Goal: Task Accomplishment & Management: Complete application form

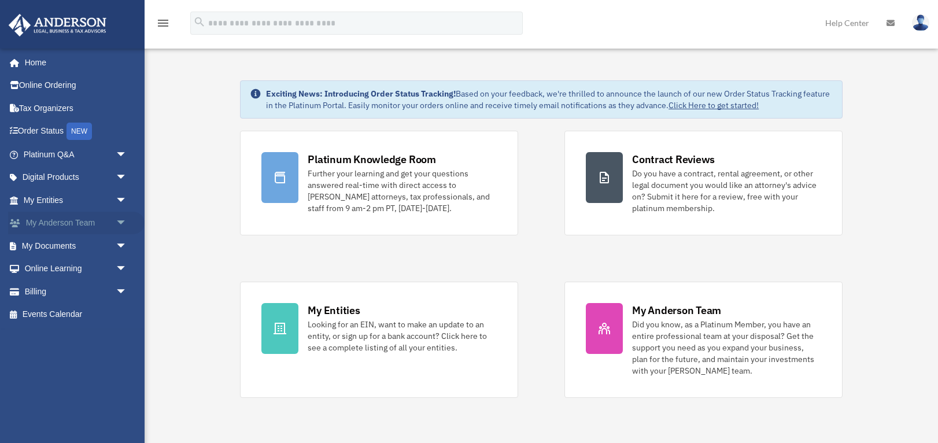
click at [117, 219] on span "arrow_drop_down" at bounding box center [127, 224] width 23 height 24
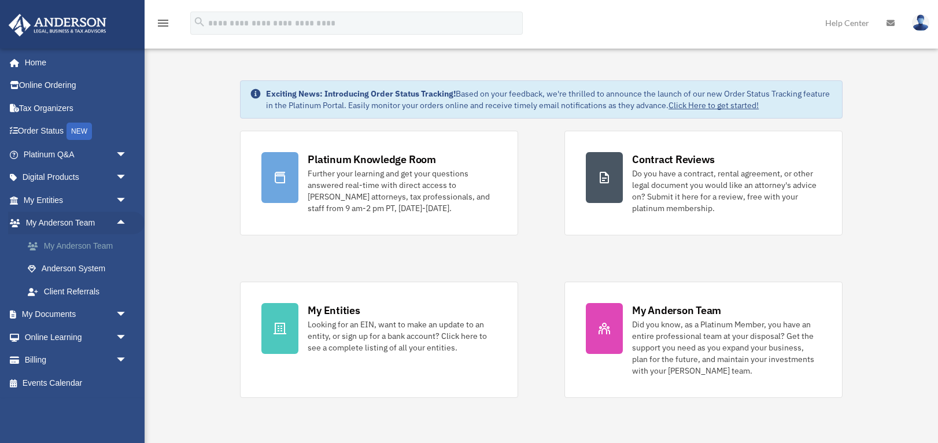
click at [117, 250] on link "My Anderson Team" at bounding box center [80, 245] width 128 height 23
click at [90, 249] on link "My Anderson Team" at bounding box center [80, 245] width 128 height 23
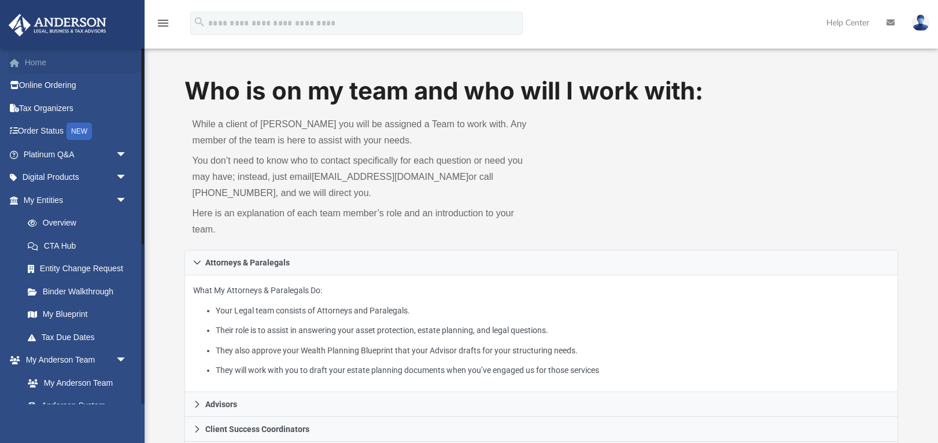
click at [41, 68] on link "Home" at bounding box center [76, 62] width 137 height 23
click at [36, 60] on link "Home" at bounding box center [76, 62] width 137 height 23
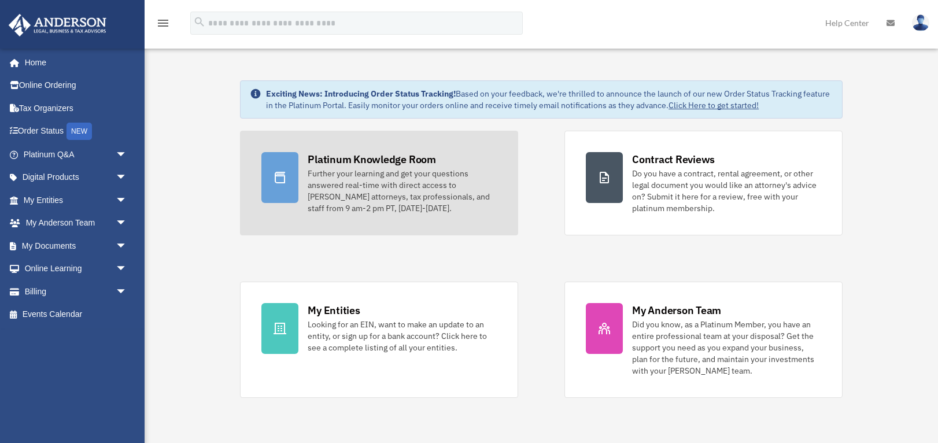
click at [382, 172] on div "Further your learning and get your questions answered real-time with direct acc…" at bounding box center [402, 191] width 189 height 46
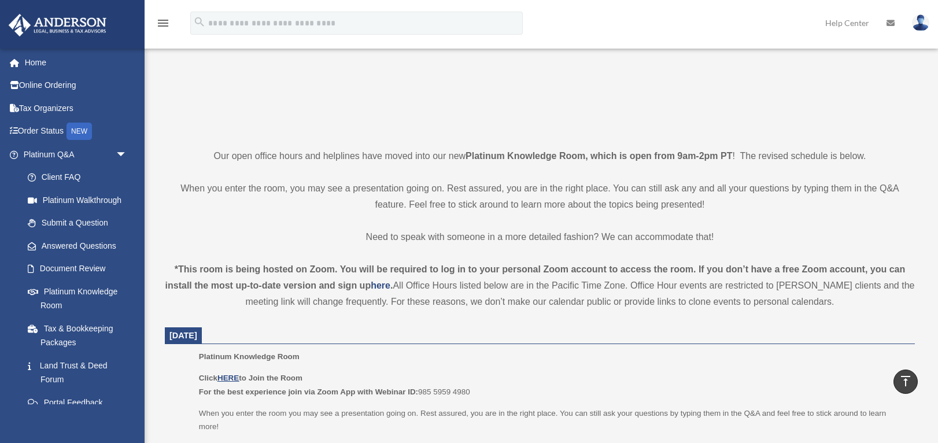
scroll to position [177, 0]
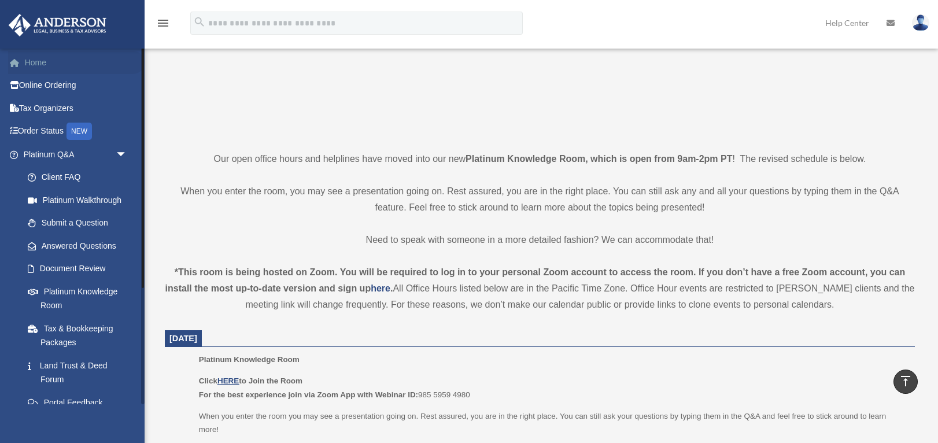
click at [38, 62] on link "Home" at bounding box center [76, 62] width 137 height 23
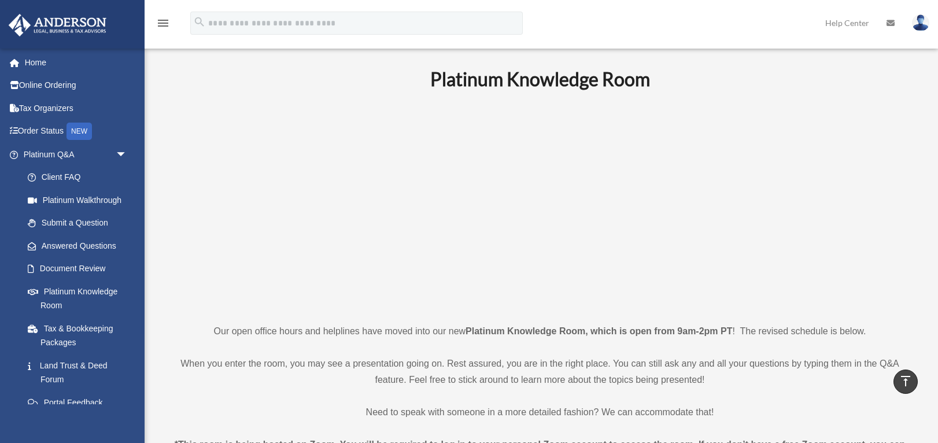
scroll to position [0, 0]
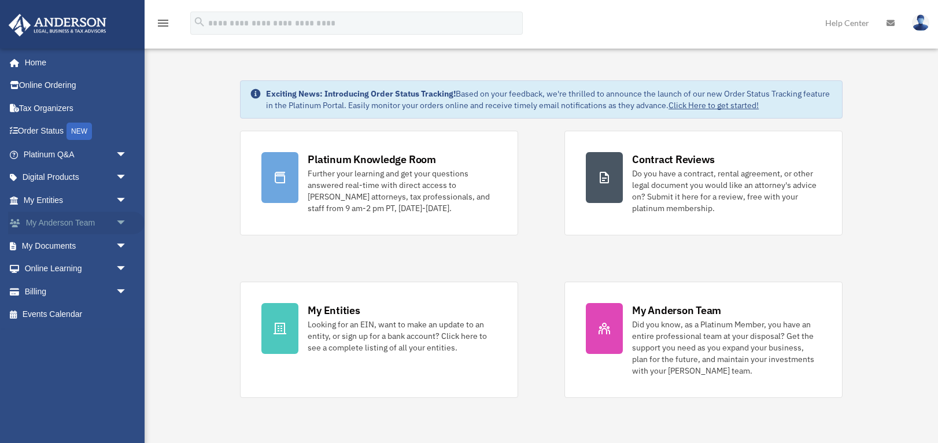
click at [110, 222] on link "My [PERSON_NAME] Team arrow_drop_down" at bounding box center [76, 223] width 137 height 23
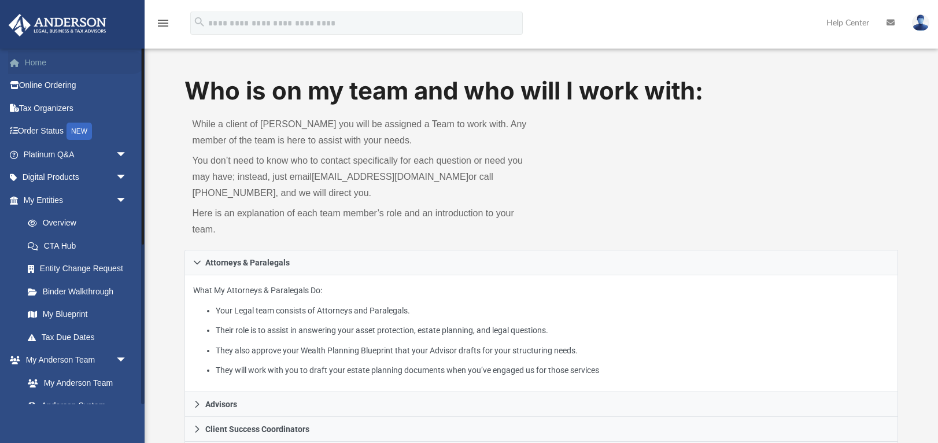
click at [40, 64] on link "Home" at bounding box center [76, 62] width 137 height 23
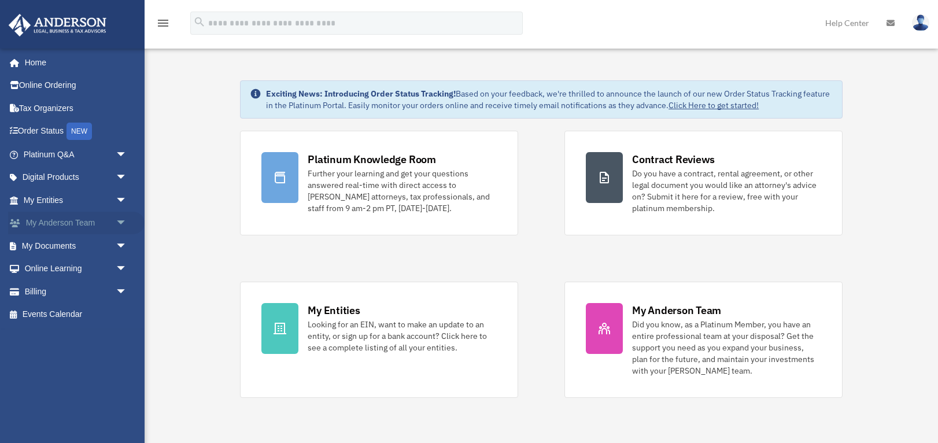
click at [90, 224] on link "My [PERSON_NAME] Team arrow_drop_down" at bounding box center [76, 223] width 137 height 23
click at [121, 224] on span "arrow_drop_down" at bounding box center [127, 224] width 23 height 24
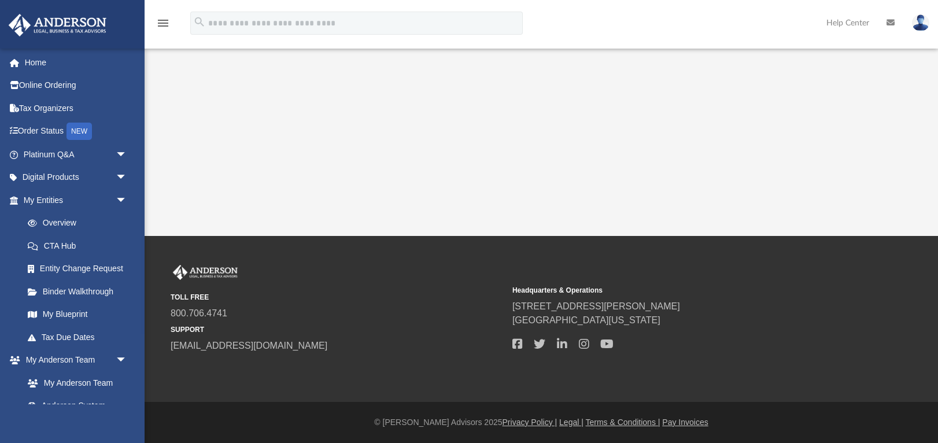
click at [110, 252] on link "CTA Hub" at bounding box center [80, 245] width 128 height 23
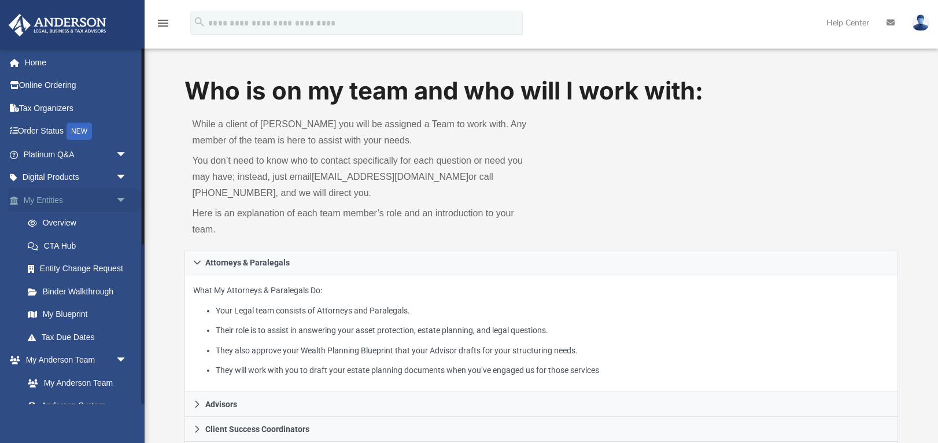
click at [123, 199] on span "arrow_drop_down" at bounding box center [127, 201] width 23 height 24
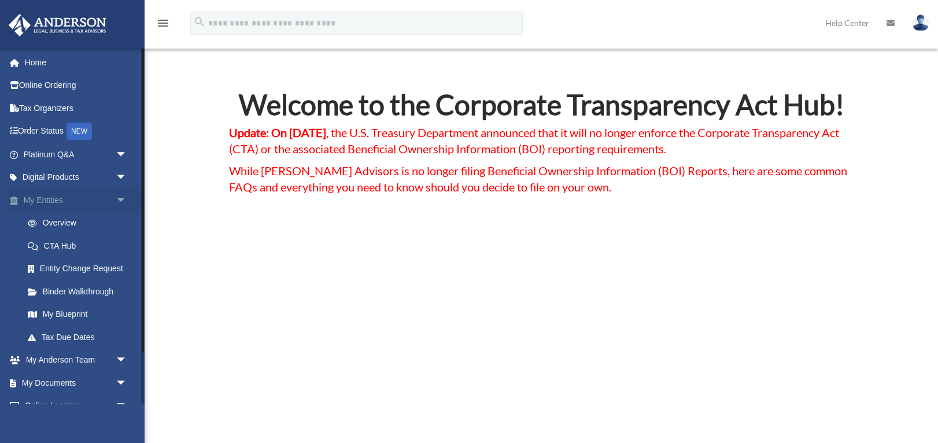
click at [124, 201] on span "arrow_drop_down" at bounding box center [127, 201] width 23 height 24
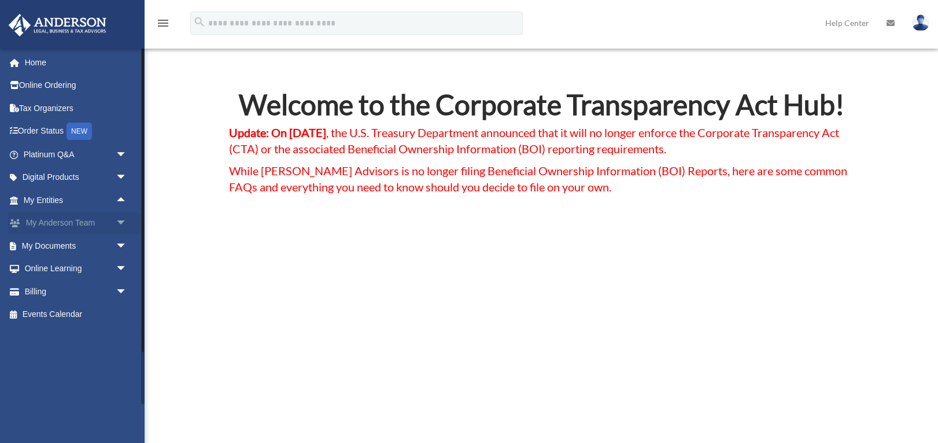
click at [122, 223] on span "arrow_drop_down" at bounding box center [127, 224] width 23 height 24
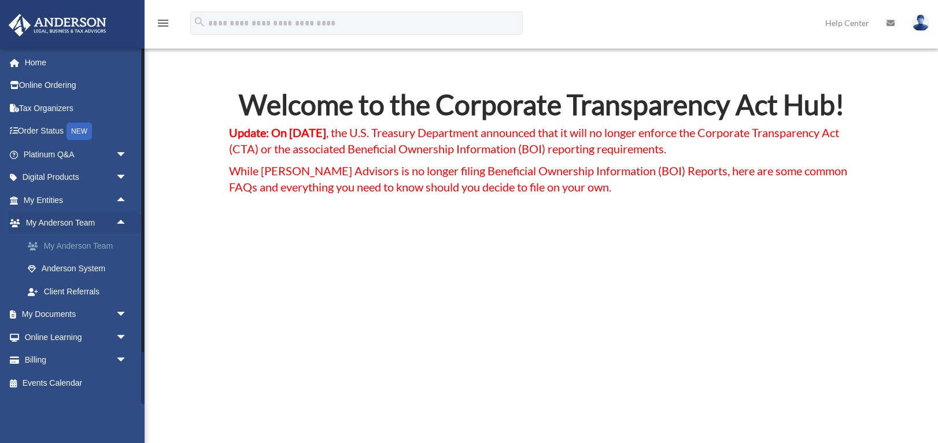
click at [109, 247] on link "My Anderson Team" at bounding box center [80, 245] width 128 height 23
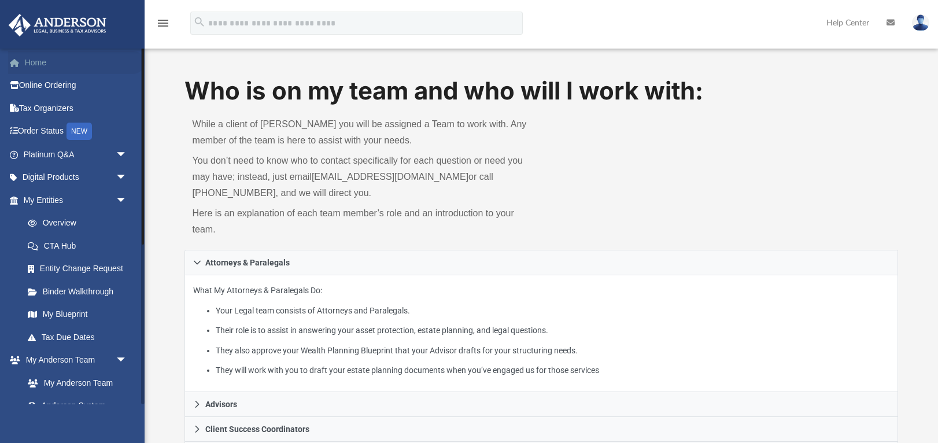
click at [34, 64] on link "Home" at bounding box center [76, 62] width 137 height 23
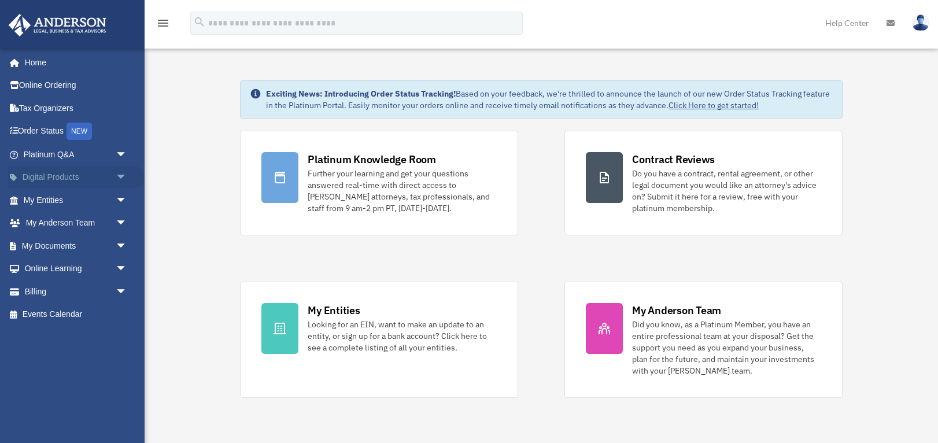
click at [127, 178] on span "arrow_drop_down" at bounding box center [127, 178] width 23 height 24
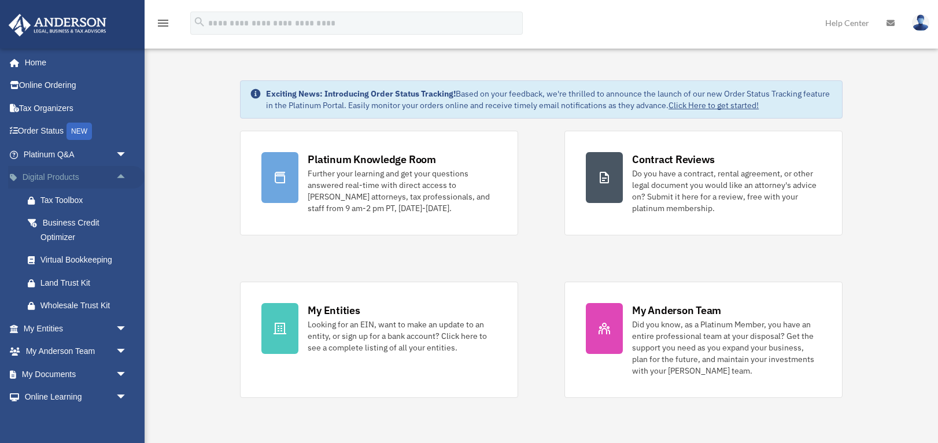
click at [126, 178] on span "arrow_drop_up" at bounding box center [127, 178] width 23 height 24
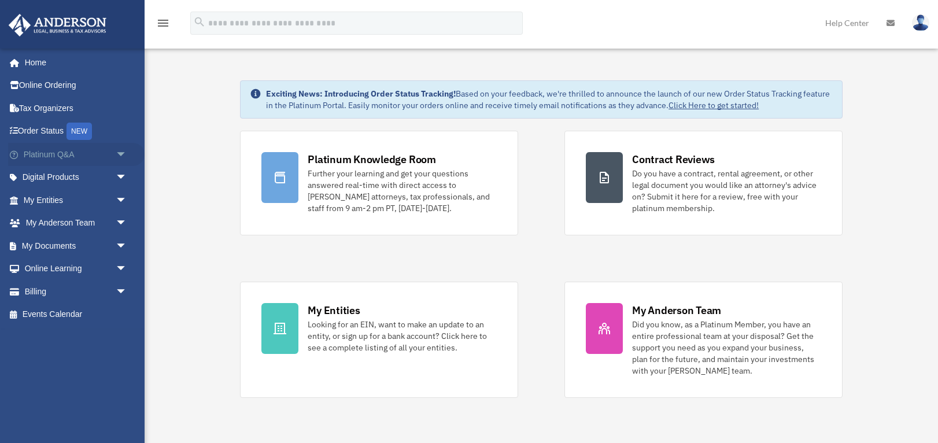
click at [124, 156] on span "arrow_drop_down" at bounding box center [127, 155] width 23 height 24
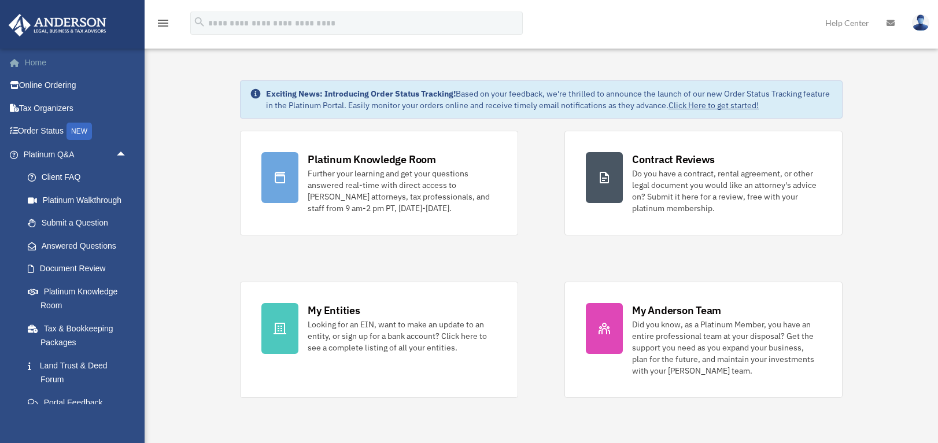
click at [39, 62] on link "Home" at bounding box center [76, 62] width 137 height 23
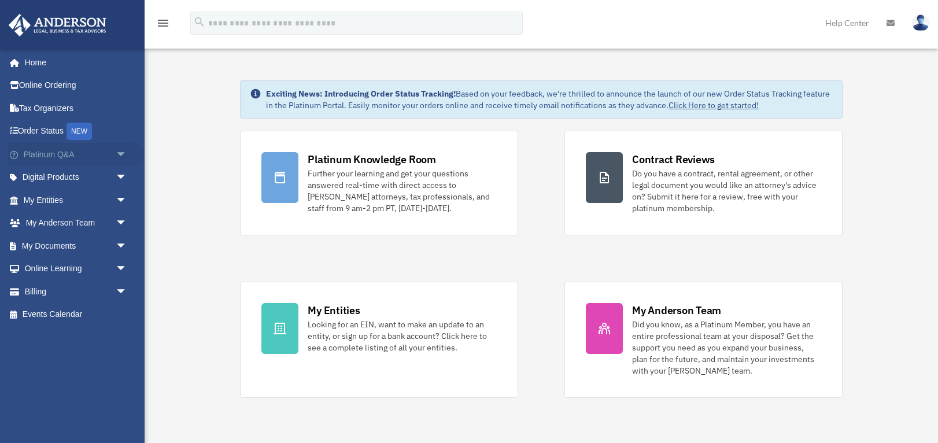
click at [124, 159] on span "arrow_drop_down" at bounding box center [127, 155] width 23 height 24
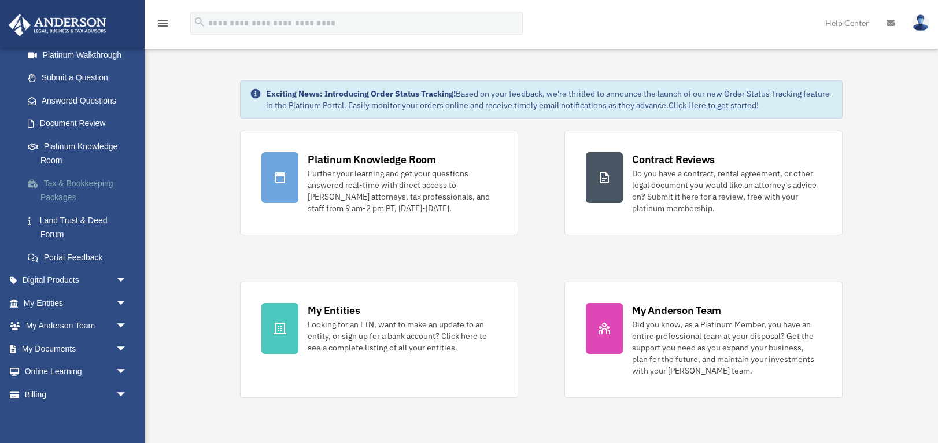
scroll to position [155, 0]
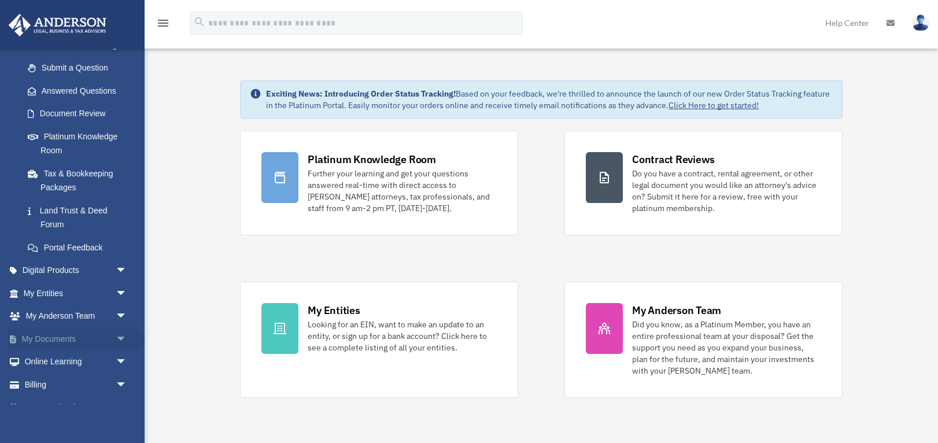
click at [120, 337] on span "arrow_drop_down" at bounding box center [127, 339] width 23 height 24
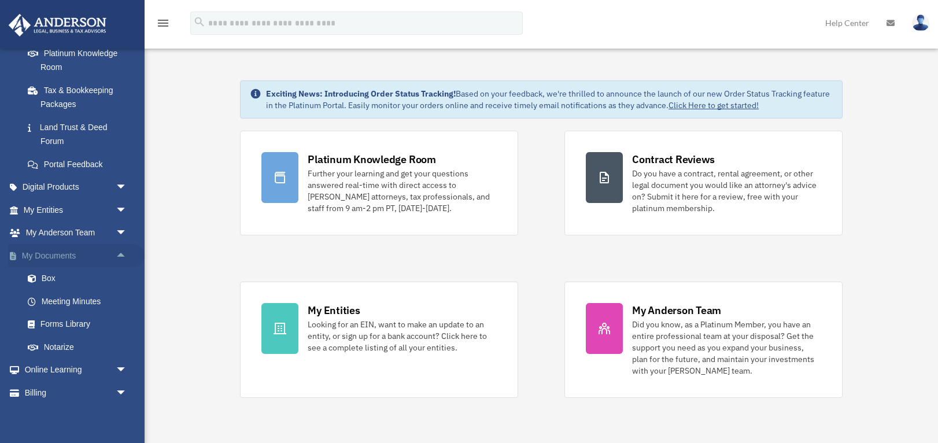
scroll to position [242, 0]
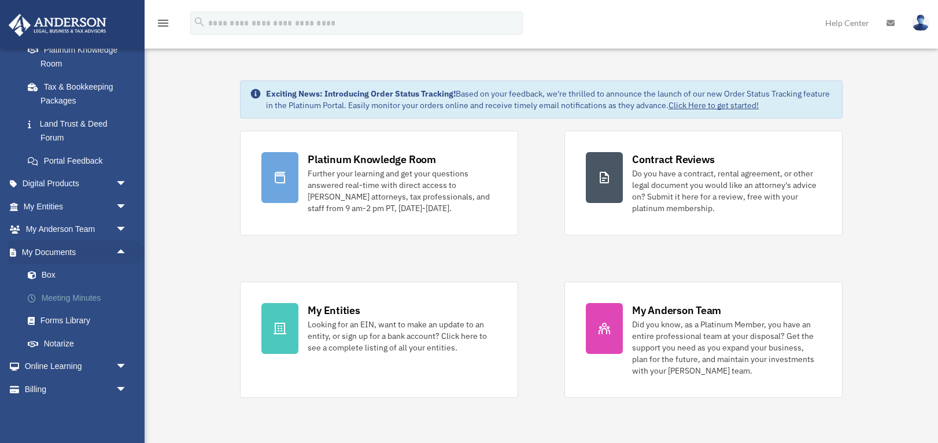
click at [73, 298] on link "Meeting Minutes" at bounding box center [80, 297] width 128 height 23
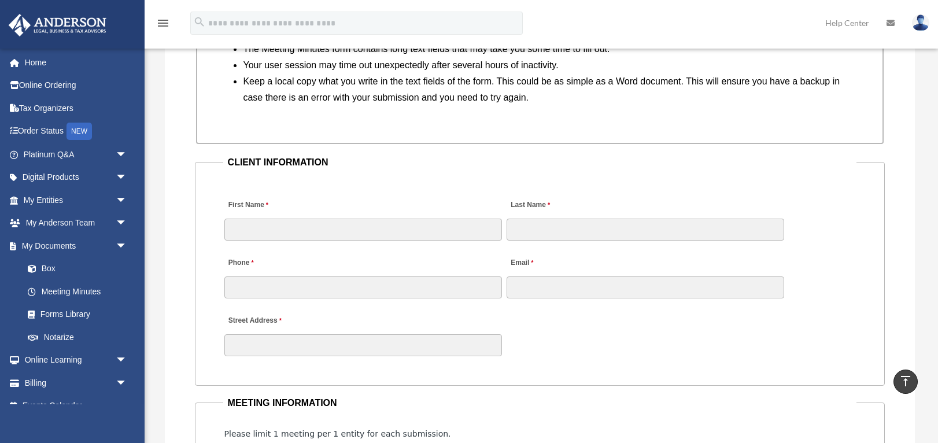
scroll to position [1077, 0]
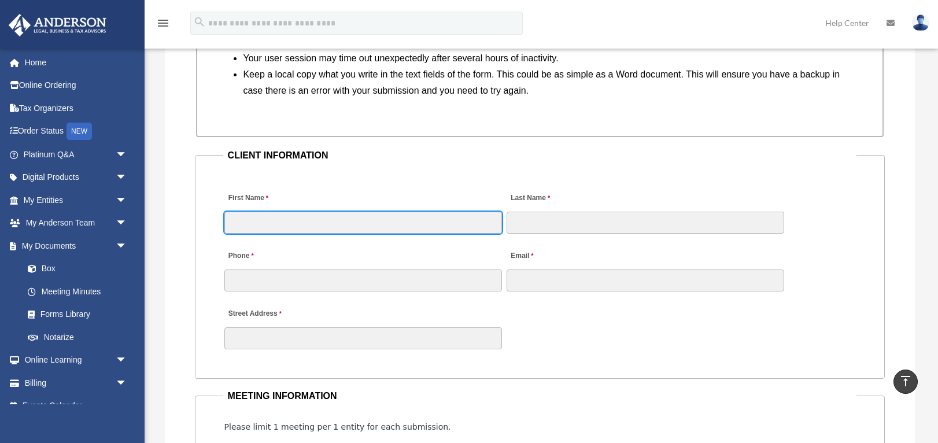
click at [418, 232] on input "First Name" at bounding box center [363, 223] width 278 height 22
type input "******"
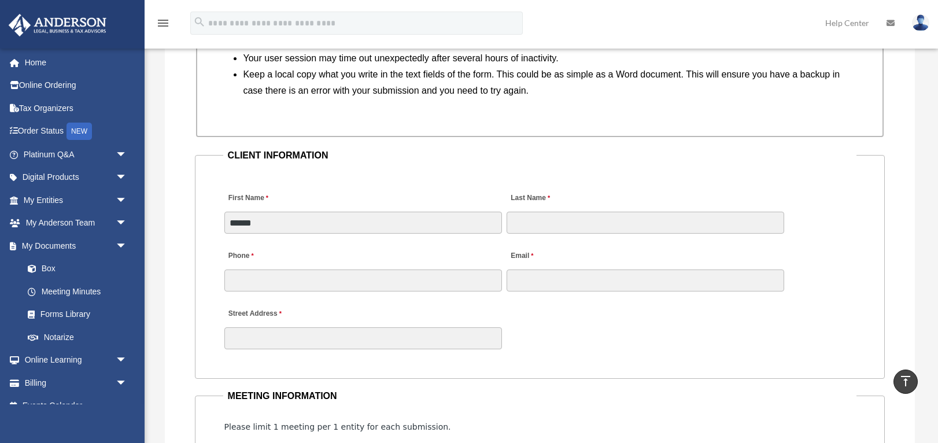
type input "**********"
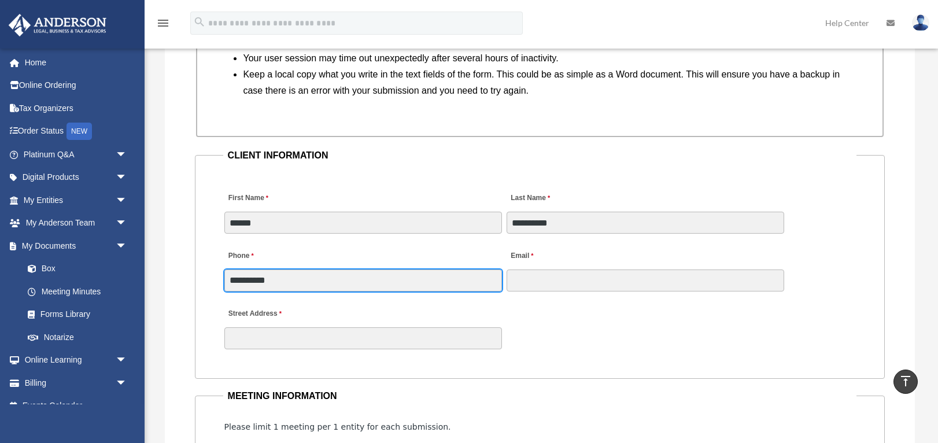
type input "**********"
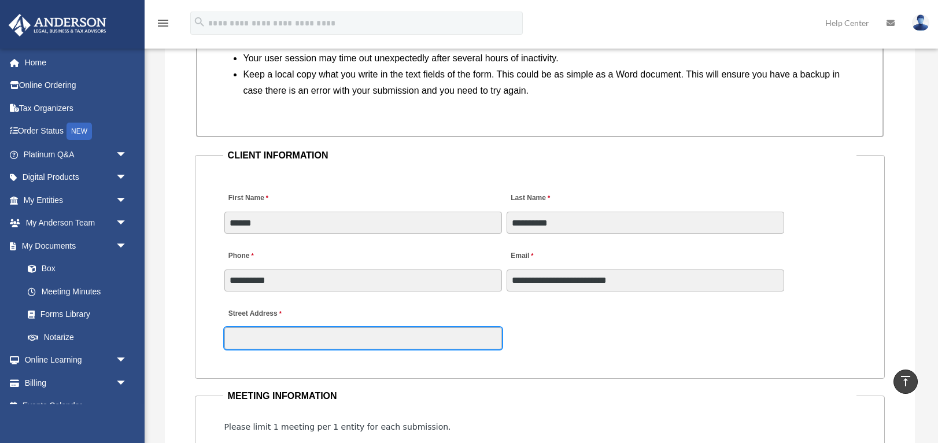
type input "**********"
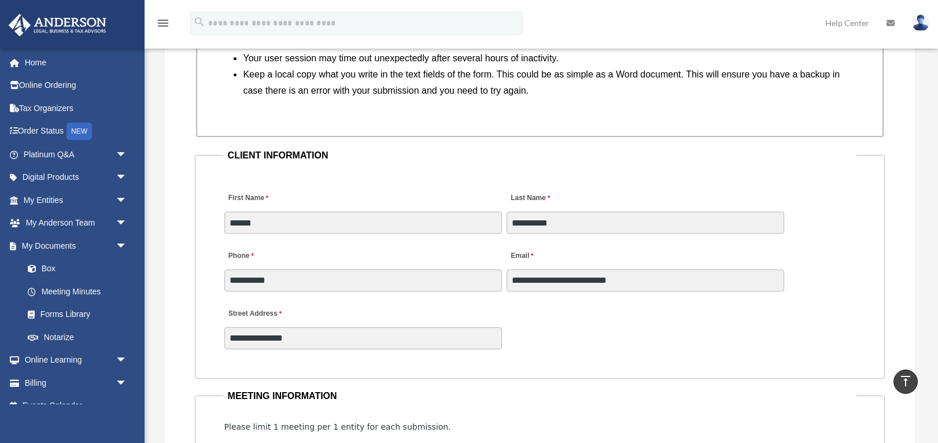
type input "**"
type input "**********"
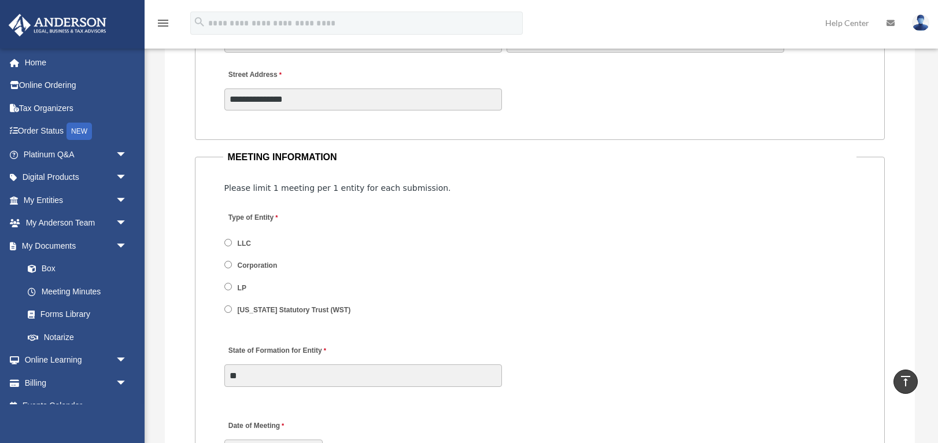
scroll to position [1316, 0]
click at [257, 267] on label "Corporation" at bounding box center [257, 265] width 47 height 10
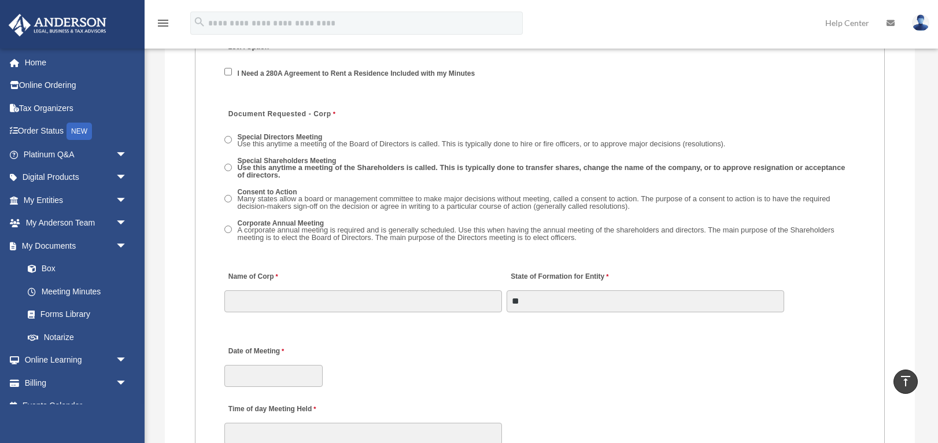
scroll to position [1627, 0]
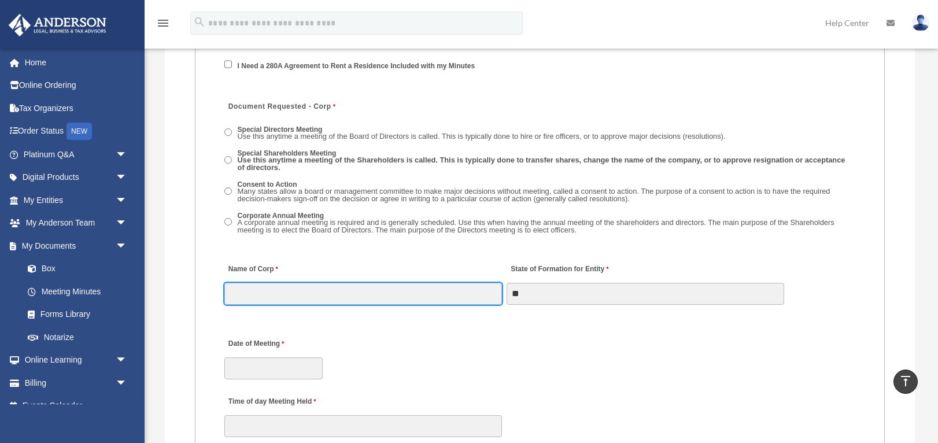
click at [327, 300] on input "Name of Corp" at bounding box center [363, 294] width 278 height 22
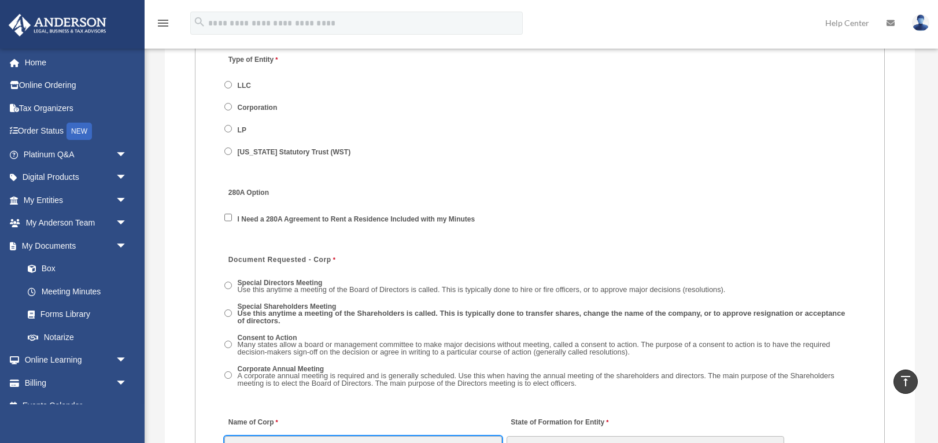
scroll to position [1470, 0]
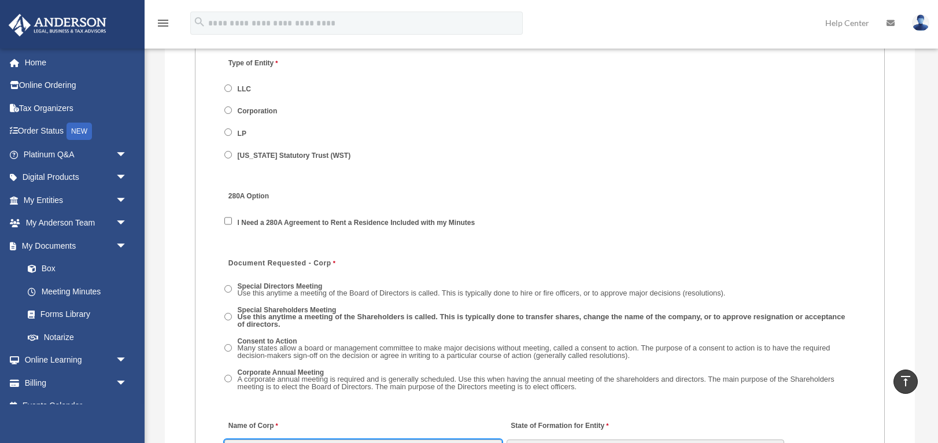
type input "**********"
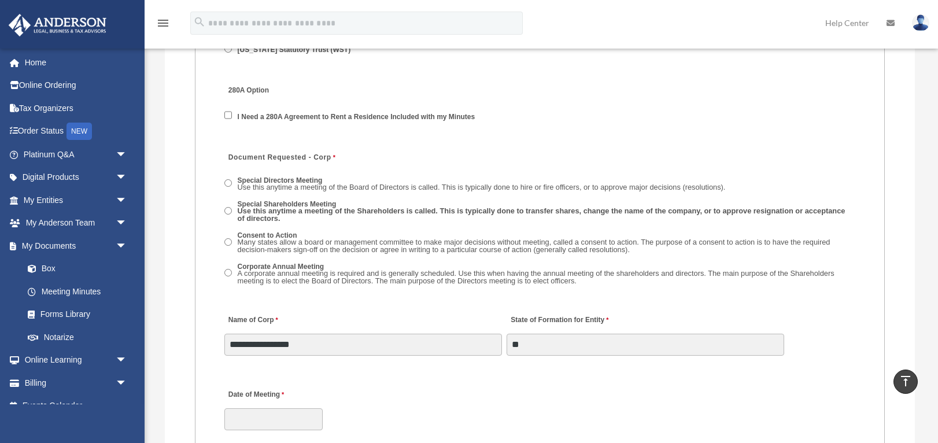
scroll to position [1579, 0]
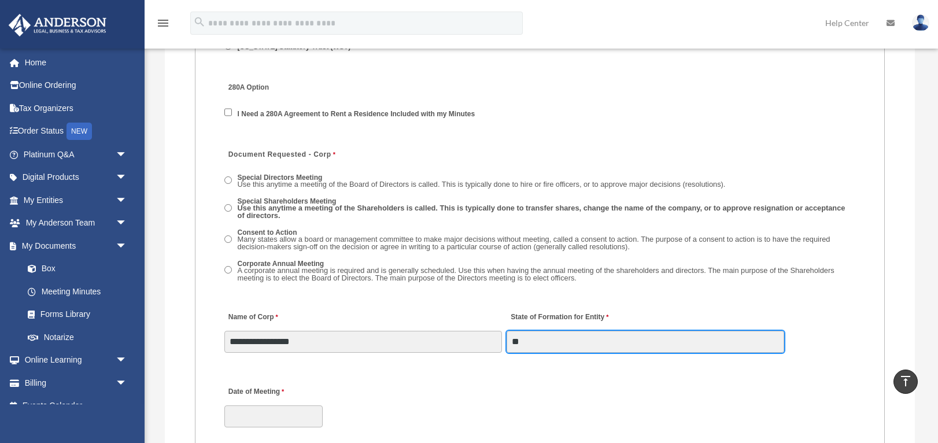
click at [531, 349] on input "**" at bounding box center [646, 342] width 278 height 22
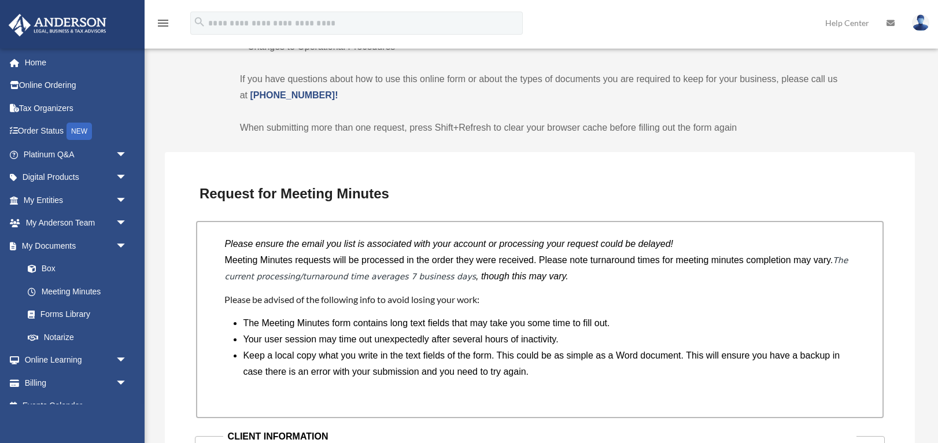
scroll to position [854, 0]
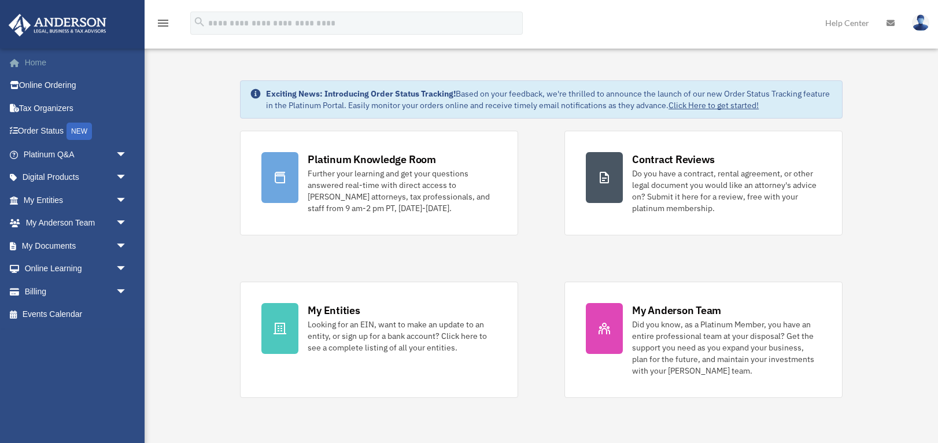
click at [37, 62] on link "Home" at bounding box center [76, 62] width 137 height 23
